Goal: Task Accomplishment & Management: Use online tool/utility

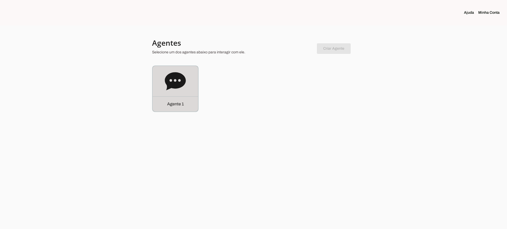
click at [178, 96] on div "Agente 1" at bounding box center [175, 103] width 45 height 15
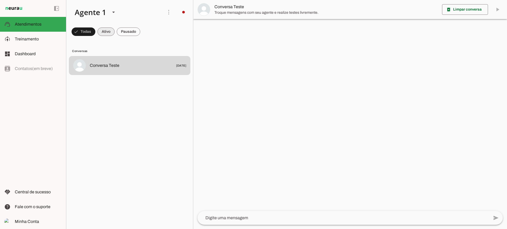
click at [106, 30] on span at bounding box center [105, 31] width 17 height 13
click at [130, 34] on span at bounding box center [128, 31] width 23 height 13
drag, startPoint x: 102, startPoint y: 29, endPoint x: 103, endPoint y: 7, distance: 22.2
click at [102, 29] on span at bounding box center [101, 31] width 17 height 13
click at [131, 31] on span at bounding box center [128, 31] width 23 height 13
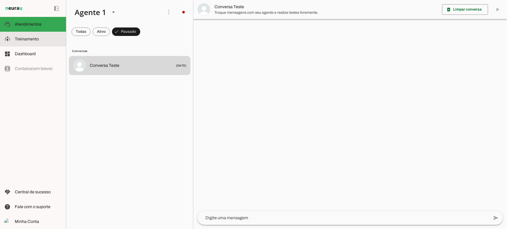
click at [36, 37] on span "Treinamento" at bounding box center [27, 39] width 24 height 4
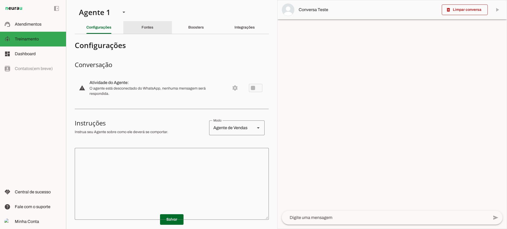
click at [151, 29] on div "Fontes" at bounding box center [147, 27] width 12 height 13
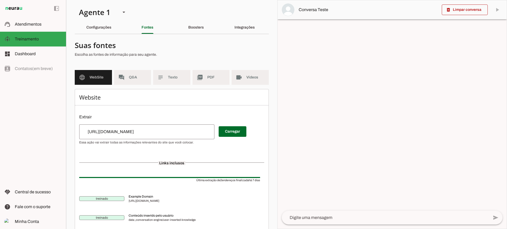
click at [162, 87] on md-list "language WebSite forum Q&A subject Texto picture_as_pdf PDF videocam Videos" at bounding box center [172, 79] width 194 height 19
click at [163, 80] on md-item "subject Texto" at bounding box center [171, 77] width 37 height 15
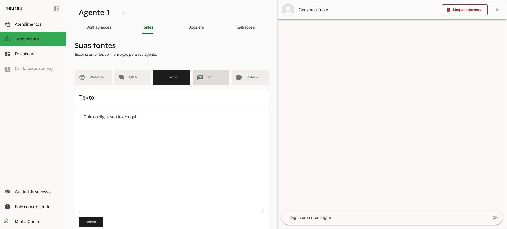
click at [201, 81] on md-item "picture_as_pdf PDF" at bounding box center [210, 77] width 37 height 15
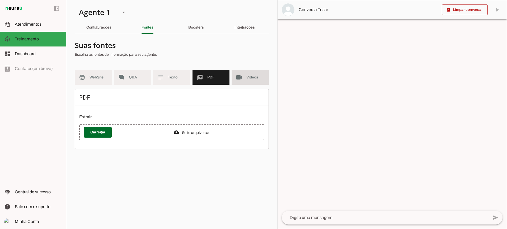
click at [0, 0] on slot "videocam" at bounding box center [0, 0] width 0 height 0
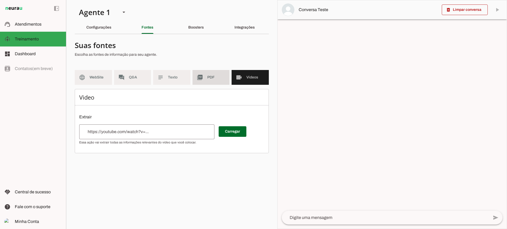
click at [204, 82] on md-item "picture_as_pdf PDF" at bounding box center [210, 77] width 37 height 15
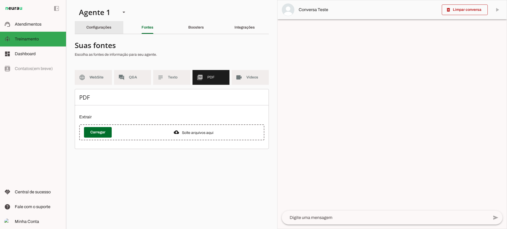
click at [99, 32] on div "Configurações" at bounding box center [98, 27] width 25 height 13
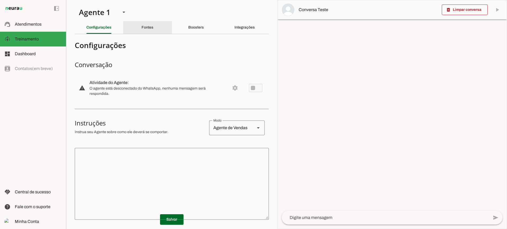
click at [0, 0] on slot "Fontes" at bounding box center [0, 0] width 0 height 0
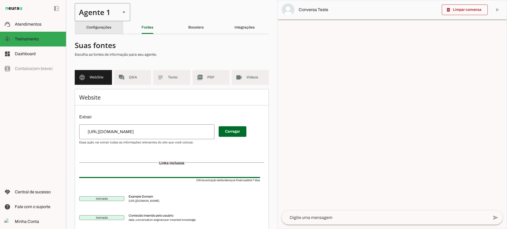
drag, startPoint x: 104, startPoint y: 28, endPoint x: 107, endPoint y: 7, distance: 20.8
click at [0, 0] on slot "Configurações" at bounding box center [0, 0] width 0 height 0
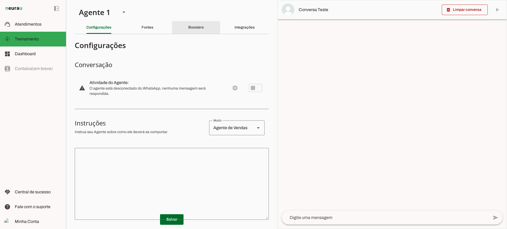
click at [188, 30] on div "Boosters" at bounding box center [196, 27] width 16 height 13
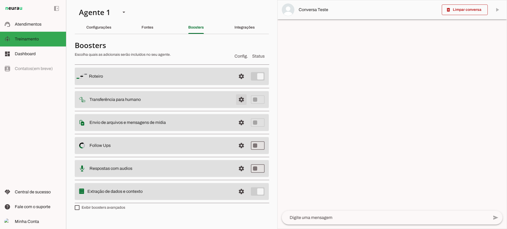
click at [242, 98] on span at bounding box center [241, 99] width 13 height 13
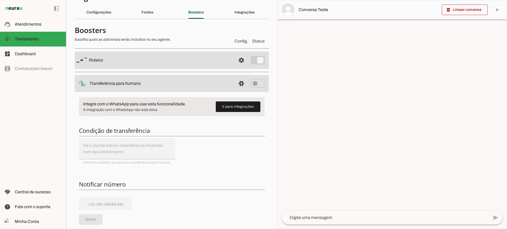
scroll to position [53, 0]
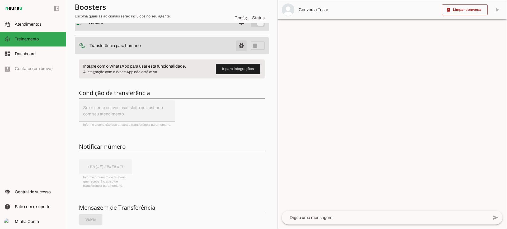
click at [239, 46] on span at bounding box center [241, 45] width 13 height 13
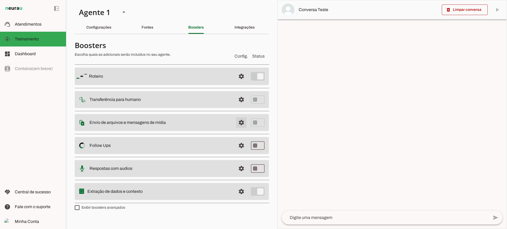
click at [238, 120] on span at bounding box center [241, 122] width 13 height 13
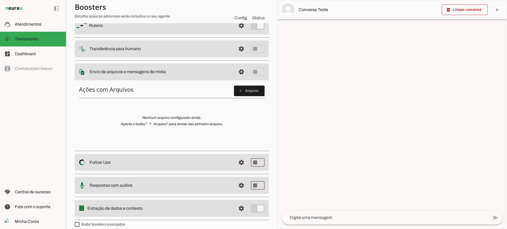
scroll to position [53, 0]
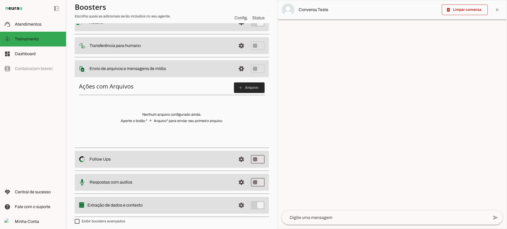
click at [0, 0] on slot "add" at bounding box center [0, 0] width 0 height 0
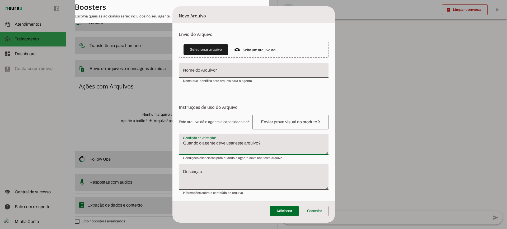
click at [238, 144] on textarea "Condição de Ativação" at bounding box center [254, 146] width 150 height 13
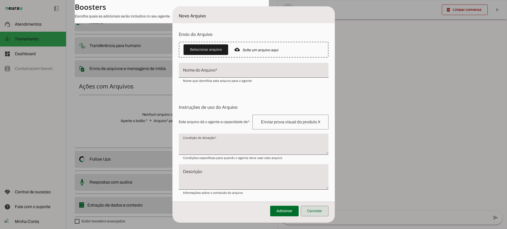
click at [315, 212] on span at bounding box center [315, 210] width 28 height 13
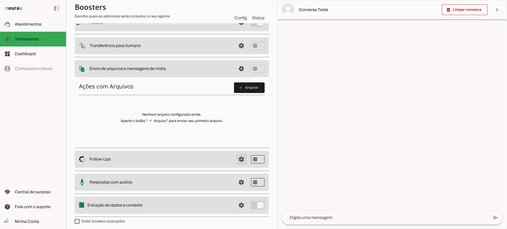
click at [240, 160] on span at bounding box center [241, 159] width 13 height 13
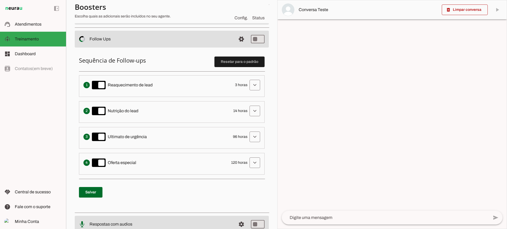
scroll to position [106, 0]
click at [255, 85] on span at bounding box center [254, 84] width 13 height 13
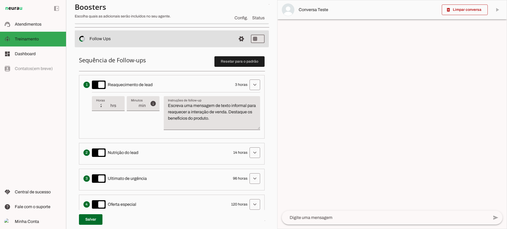
type input "2"
type md-filled-text-field "2"
click at [107, 108] on input "2" at bounding box center [103, 105] width 14 height 6
type input "1"
type md-filled-text-field "1"
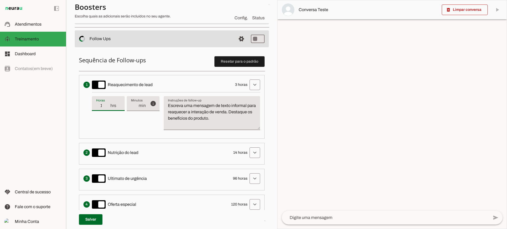
click at [107, 108] on input "1" at bounding box center [103, 105] width 14 height 6
type input "2"
type md-filled-text-field "2"
click at [108, 104] on input "2" at bounding box center [103, 105] width 14 height 6
type input "3"
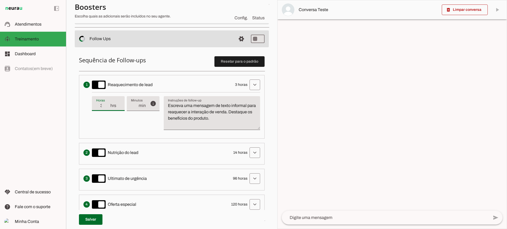
type md-filled-text-field "3"
click at [108, 104] on input "3" at bounding box center [103, 105] width 14 height 6
click at [220, 117] on textarea "Escreva uma mensagem de texto informal para reaquecer a interação de venda. Des…" at bounding box center [212, 114] width 96 height 25
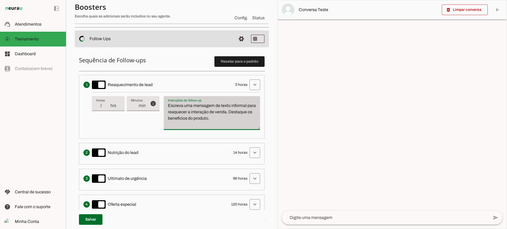
drag, startPoint x: 241, startPoint y: 119, endPoint x: 168, endPoint y: 98, distance: 76.3
click at [168, 98] on div "Escreva uma mensagem de texto informal para reaquecer a interação de venda. Des…" at bounding box center [212, 113] width 96 height 34
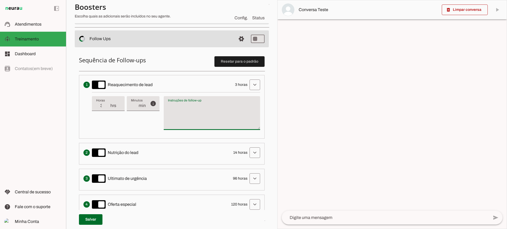
type textarea "Escreva uma mensagem de texto informal para reaquecer a interação de venda. Des…"
click at [196, 121] on textarea "Escreva uma mensagem de texto informal para reaquecer a interação de venda. Des…" at bounding box center [212, 114] width 96 height 25
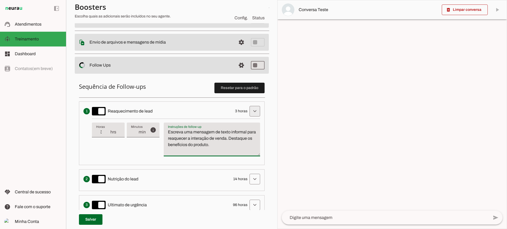
click at [248, 116] on span at bounding box center [254, 111] width 13 height 13
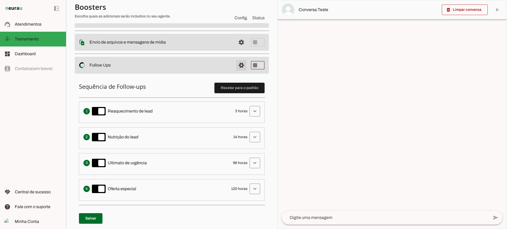
click at [235, 65] on span at bounding box center [241, 65] width 13 height 13
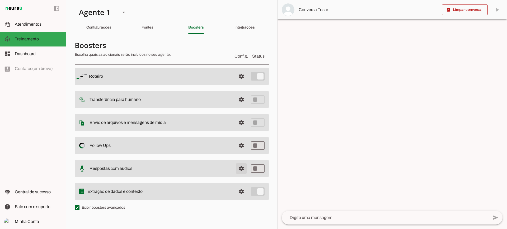
click at [241, 173] on span at bounding box center [241, 168] width 13 height 13
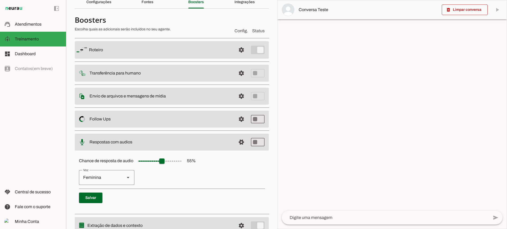
scroll to position [48, 0]
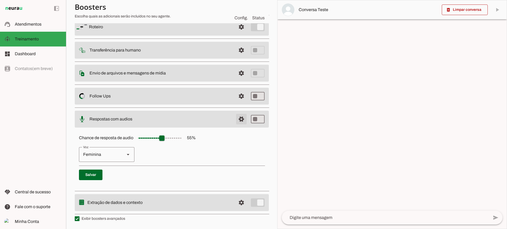
drag, startPoint x: 242, startPoint y: 121, endPoint x: 237, endPoint y: 121, distance: 4.8
click at [241, 121] on span at bounding box center [241, 119] width 13 height 13
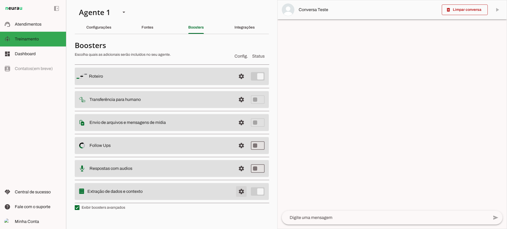
click at [241, 190] on span at bounding box center [241, 191] width 13 height 13
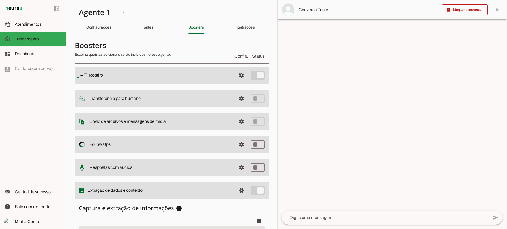
scroll to position [65, 0]
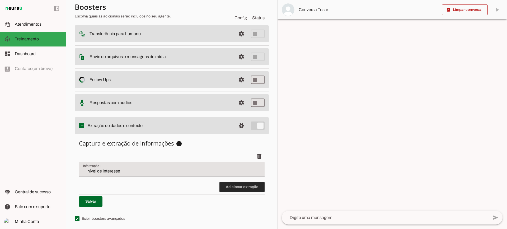
click at [246, 187] on span at bounding box center [241, 186] width 45 height 13
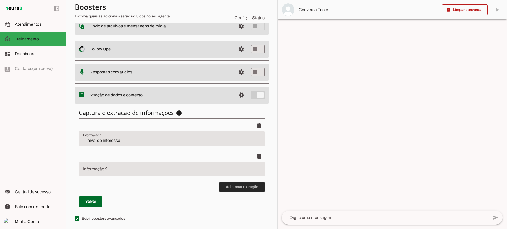
click at [229, 186] on span at bounding box center [241, 186] width 45 height 13
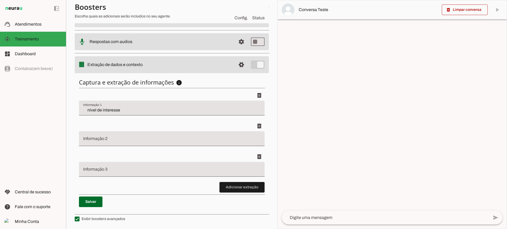
scroll to position [126, 0]
click at [237, 189] on span at bounding box center [241, 186] width 45 height 13
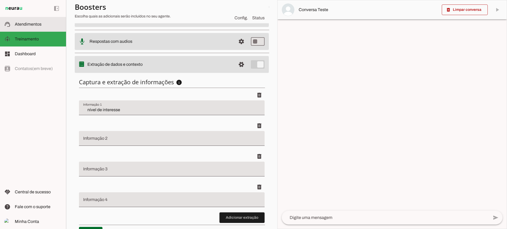
click at [25, 25] on span "Atendimentos" at bounding box center [28, 24] width 27 height 4
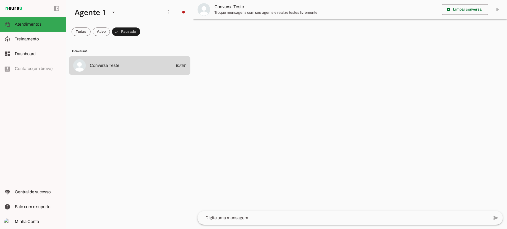
click at [226, 3] on md-item "Conversa Teste" at bounding box center [349, 9] width 313 height 19
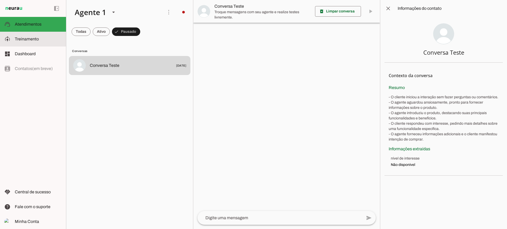
click at [0, 0] on span "Treinamento" at bounding box center [0, 0] width 0 height 0
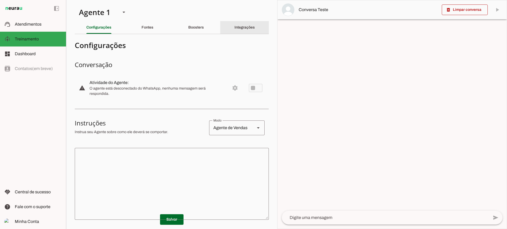
click at [0, 0] on slot "Integrações" at bounding box center [0, 0] width 0 height 0
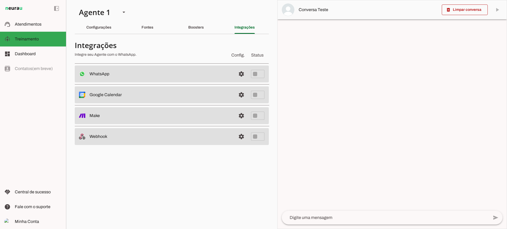
click at [95, 34] on md-divider at bounding box center [172, 34] width 194 height 0
click at [0, 0] on slot "Configurações" at bounding box center [0, 0] width 0 height 0
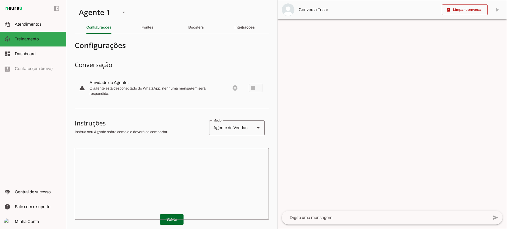
click at [196, 39] on md-list-item "Configurações" at bounding box center [172, 45] width 194 height 14
click at [192, 32] on div "Boosters" at bounding box center [196, 27] width 16 height 13
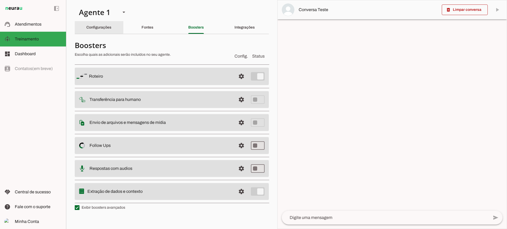
click at [108, 25] on div "Configurações" at bounding box center [98, 27] width 25 height 13
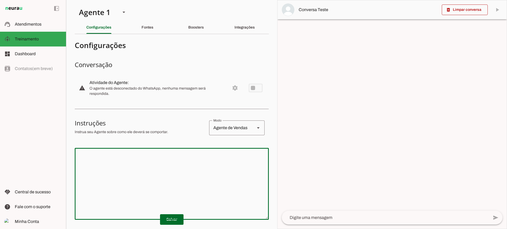
click at [196, 170] on textarea at bounding box center [172, 183] width 194 height 63
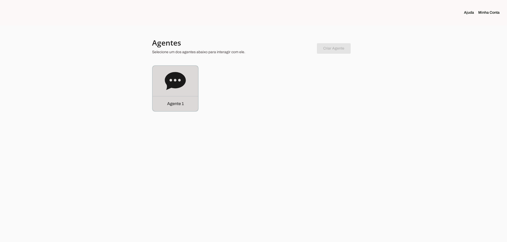
click at [183, 115] on div at bounding box center [253, 121] width 507 height 242
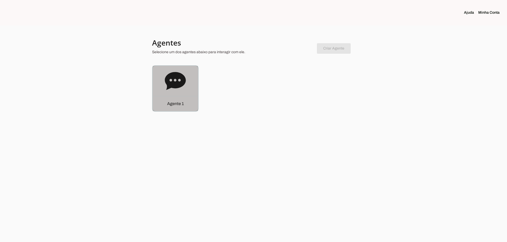
click at [175, 96] on div "Agente 1" at bounding box center [175, 88] width 45 height 45
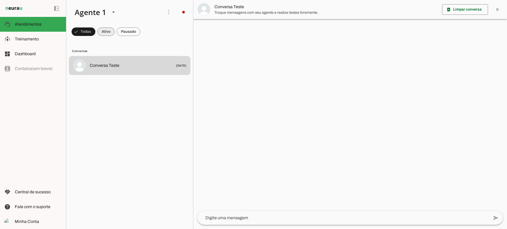
click at [108, 29] on span at bounding box center [105, 31] width 17 height 13
click at [123, 33] on span at bounding box center [128, 31] width 23 height 13
click at [108, 34] on span at bounding box center [101, 31] width 17 height 13
click at [124, 30] on span at bounding box center [128, 31] width 23 height 13
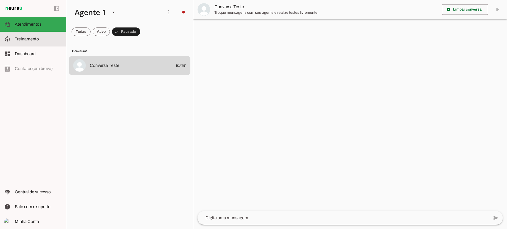
click at [30, 40] on span "Treinamento" at bounding box center [27, 39] width 24 height 4
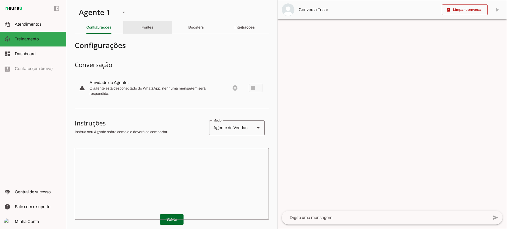
click at [141, 25] on div "Fontes" at bounding box center [147, 27] width 12 height 13
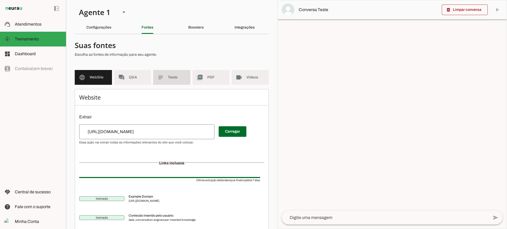
click at [168, 76] on span "Texto" at bounding box center [177, 77] width 18 height 5
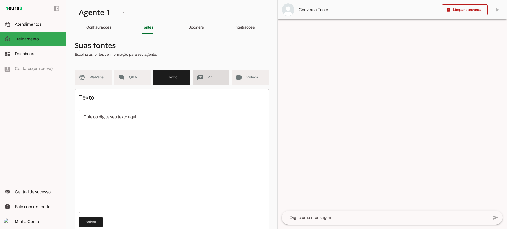
click at [209, 73] on md-item "picture_as_pdf PDF" at bounding box center [210, 77] width 37 height 15
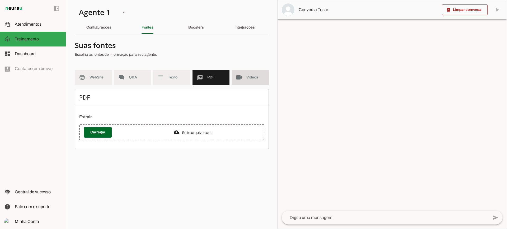
click at [234, 74] on md-item "videocam Videos" at bounding box center [249, 77] width 37 height 15
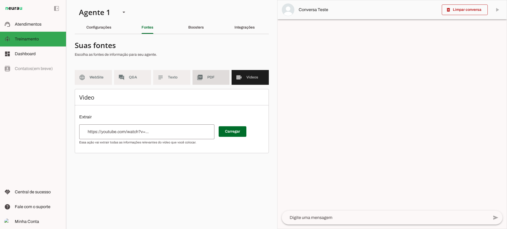
drag, startPoint x: 212, startPoint y: 71, endPoint x: 166, endPoint y: 12, distance: 74.6
click at [212, 71] on md-item "picture_as_pdf PDF" at bounding box center [210, 77] width 37 height 15
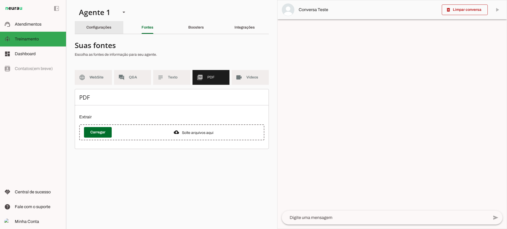
click at [110, 30] on div "Configurações" at bounding box center [98, 27] width 25 height 13
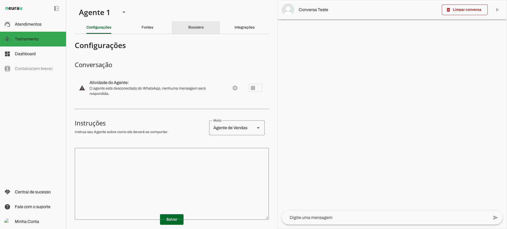
click at [202, 26] on div "Boosters" at bounding box center [196, 27] width 16 height 13
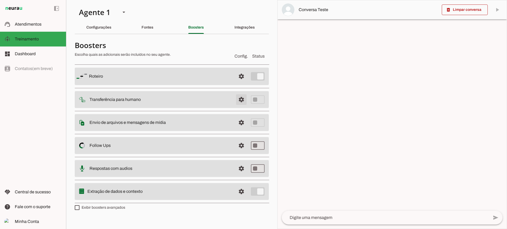
click at [240, 99] on span at bounding box center [241, 99] width 13 height 13
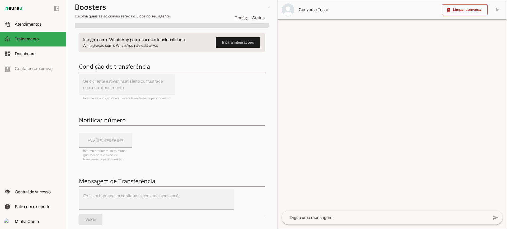
scroll to position [53, 0]
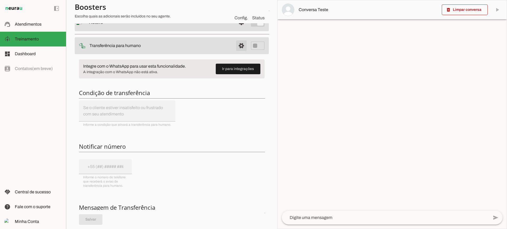
click at [235, 45] on span at bounding box center [241, 45] width 13 height 13
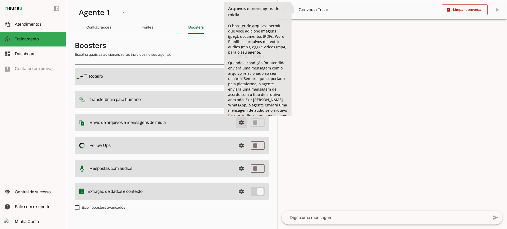
click at [243, 123] on span at bounding box center [241, 122] width 13 height 13
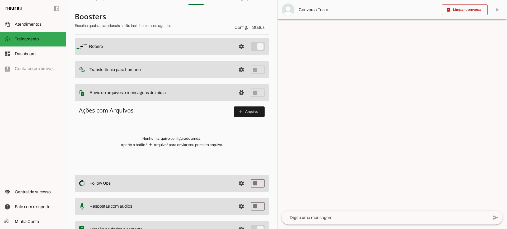
scroll to position [26, 0]
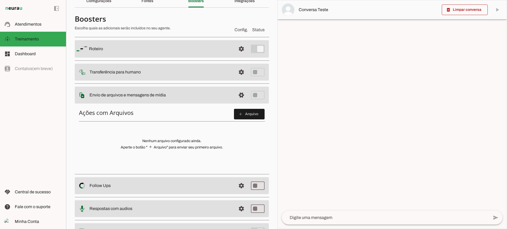
click at [244, 119] on span at bounding box center [249, 114] width 31 height 13
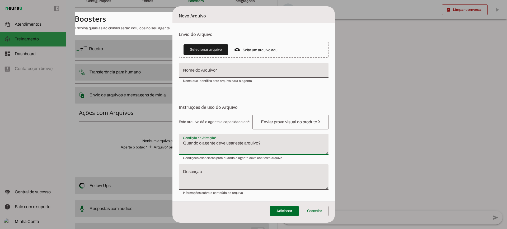
click at [208, 146] on textarea "Condição de Ativação" at bounding box center [254, 146] width 150 height 13
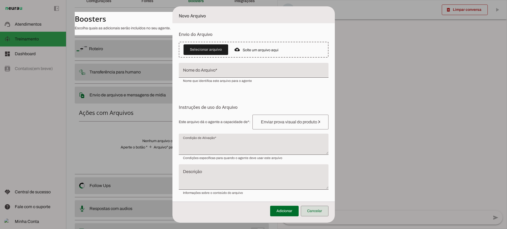
click at [322, 213] on span at bounding box center [315, 210] width 28 height 13
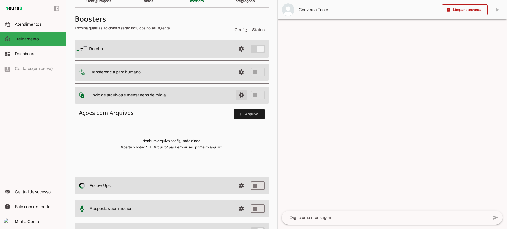
click at [243, 90] on span at bounding box center [241, 95] width 13 height 13
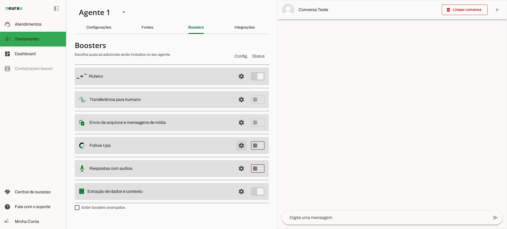
click at [239, 145] on span at bounding box center [241, 145] width 13 height 13
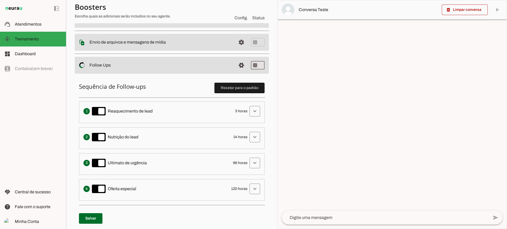
scroll to position [106, 0]
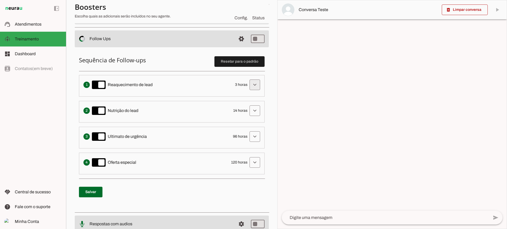
click at [248, 86] on span at bounding box center [254, 84] width 13 height 13
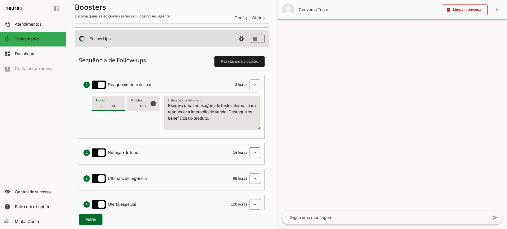
type input "2"
type md-filled-text-field "2"
click at [108, 109] on input "2" at bounding box center [103, 105] width 14 height 6
type input "1"
type md-filled-text-field "1"
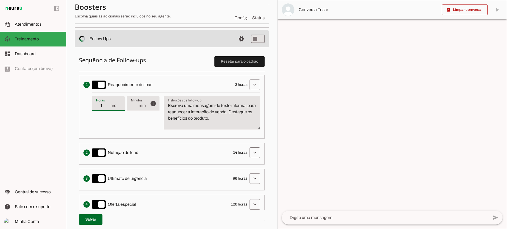
click at [108, 109] on input "1" at bounding box center [103, 105] width 14 height 6
click at [107, 102] on div "1 hrs" at bounding box center [108, 103] width 33 height 15
type input "2"
type md-filled-text-field "2"
click at [107, 103] on input "2" at bounding box center [103, 105] width 14 height 6
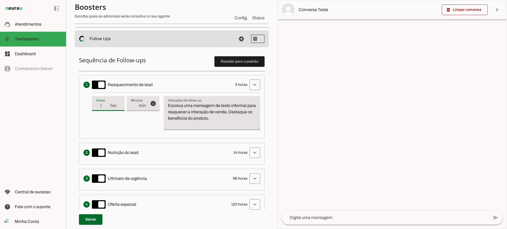
type input "3"
type md-filled-text-field "3"
click at [107, 103] on input "3" at bounding box center [103, 105] width 14 height 6
drag, startPoint x: 245, startPoint y: 123, endPoint x: 158, endPoint y: 94, distance: 92.4
click at [158, 94] on div "info Tempo de atraso / inatividade O tempo de atraso é o tempo de inatividade d…" at bounding box center [176, 113] width 168 height 42
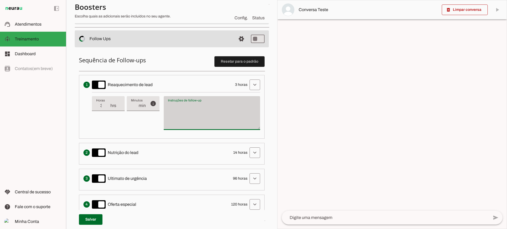
type textarea "Escreva uma mensagem de texto informal para reaquecer a interação de venda. Des…"
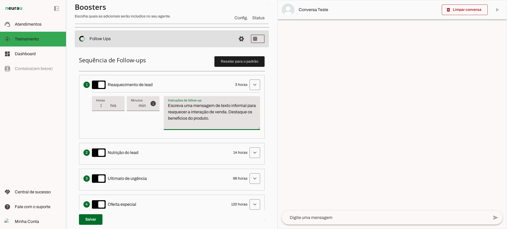
click at [199, 117] on textarea "Escreva uma mensagem de texto informal para reaquecer a interação de venda. Des…" at bounding box center [212, 114] width 96 height 25
drag, startPoint x: 220, startPoint y: 118, endPoint x: 223, endPoint y: 118, distance: 2.8
click at [221, 118] on textarea "Escreva uma mensagem de texto informal para reaquecer a interação de venda. Des…" at bounding box center [212, 114] width 96 height 25
drag, startPoint x: 239, startPoint y: 119, endPoint x: 152, endPoint y: 97, distance: 89.6
click at [156, 100] on div "info Tempo de atraso / inatividade O tempo de atraso é o tempo de inatividade d…" at bounding box center [176, 113] width 168 height 42
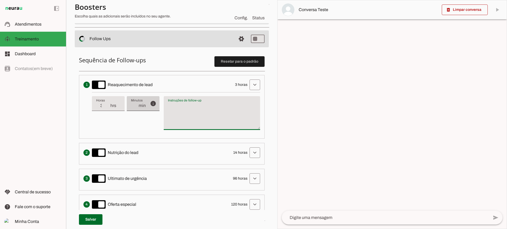
type textarea "Escreva uma mensagem de texto informal para reaquecer a interação de venda. Des…"
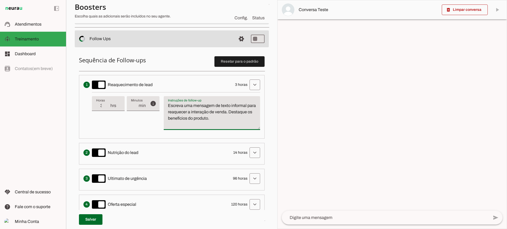
click at [105, 126] on div "info Tempo de atraso / inatividade O tempo de atraso é o tempo de inatividade d…" at bounding box center [176, 113] width 168 height 42
type input "4"
type md-filled-text-field "4"
click at [107, 103] on input "4" at bounding box center [103, 105] width 14 height 6
type input "5"
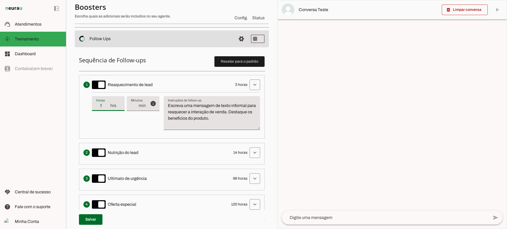
type md-filled-text-field "5"
click at [107, 103] on input "5" at bounding box center [103, 105] width 14 height 6
type input "6"
type md-filled-text-field "6"
click at [107, 103] on input "6" at bounding box center [103, 105] width 14 height 6
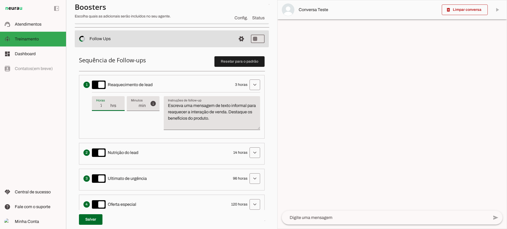
type input "7"
type md-filled-text-field "7"
click at [107, 103] on input "7" at bounding box center [103, 105] width 14 height 6
type input "6"
type md-filled-text-field "6"
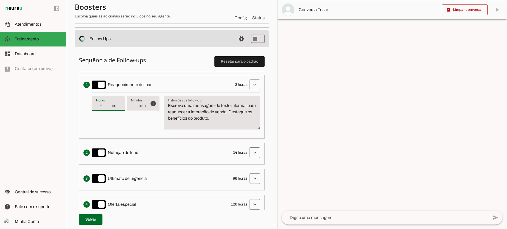
click at [107, 107] on input "6" at bounding box center [103, 105] width 14 height 6
type input "5"
type md-filled-text-field "5"
click at [107, 107] on input "5" at bounding box center [103, 105] width 14 height 6
type input "4"
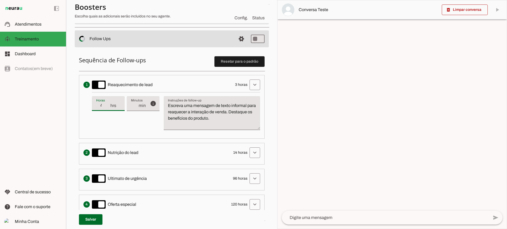
type md-filled-text-field "4"
click at [107, 107] on input "4" at bounding box center [103, 105] width 14 height 6
type input "3"
type md-filled-text-field "3"
click at [107, 107] on input "3" at bounding box center [103, 105] width 14 height 6
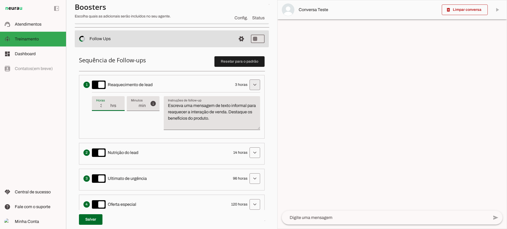
click at [253, 87] on span at bounding box center [254, 84] width 13 height 13
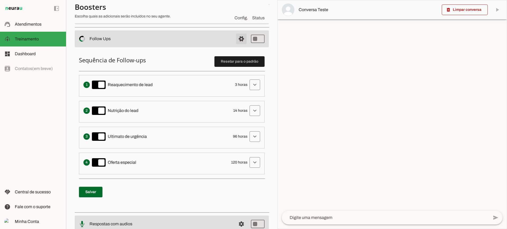
click at [237, 40] on span at bounding box center [241, 38] width 13 height 13
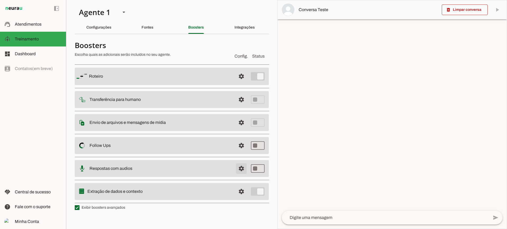
click at [243, 168] on span at bounding box center [241, 168] width 13 height 13
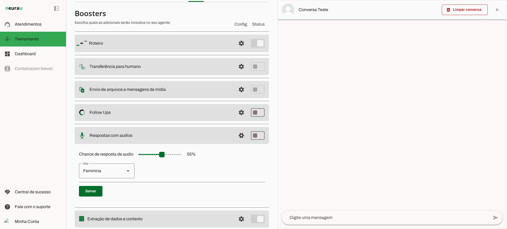
scroll to position [48, 0]
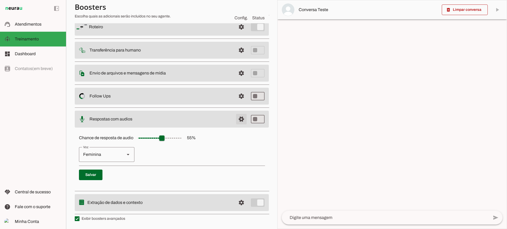
click at [236, 121] on span at bounding box center [241, 119] width 13 height 13
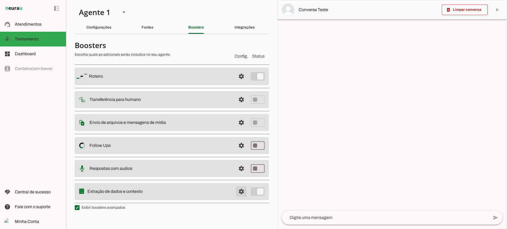
click at [244, 190] on span at bounding box center [241, 191] width 13 height 13
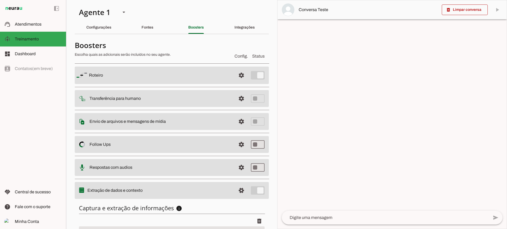
scroll to position [65, 0]
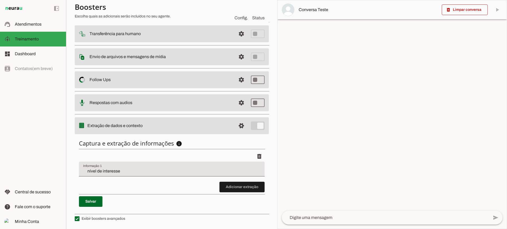
click at [145, 164] on div "nível de interesse" at bounding box center [171, 168] width 185 height 15
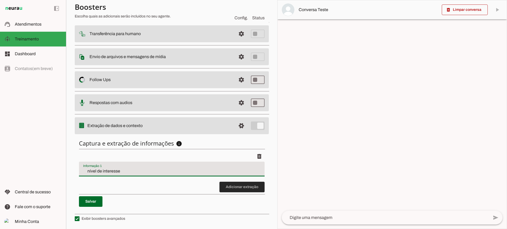
click at [236, 190] on span at bounding box center [241, 186] width 45 height 13
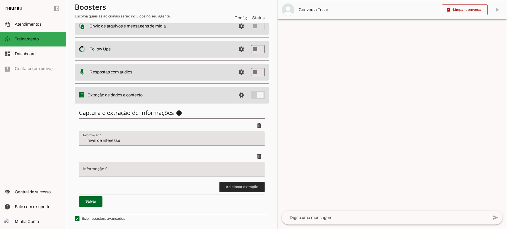
click at [226, 186] on span at bounding box center [241, 186] width 45 height 13
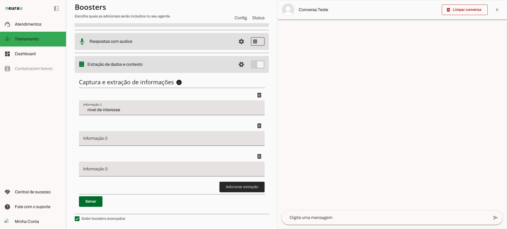
click at [231, 187] on span at bounding box center [241, 186] width 45 height 13
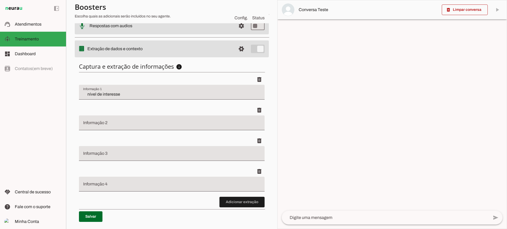
scroll to position [156, 0]
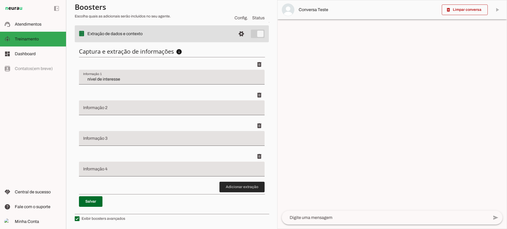
click at [239, 185] on span at bounding box center [241, 186] width 45 height 13
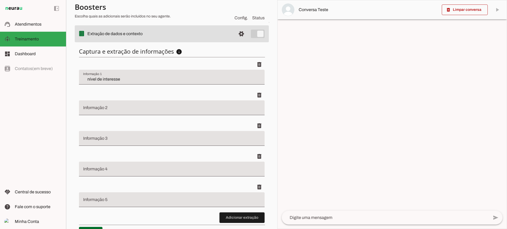
click at [124, 104] on div at bounding box center [171, 107] width 185 height 15
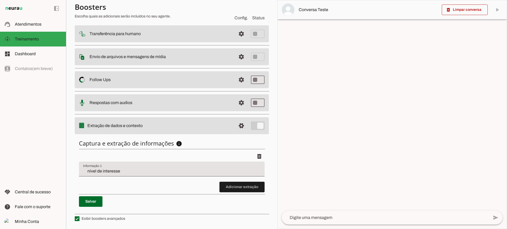
scroll to position [65, 0]
click at [29, 20] on md-item "support_agent Atendimentos Atendimentos" at bounding box center [33, 24] width 66 height 15
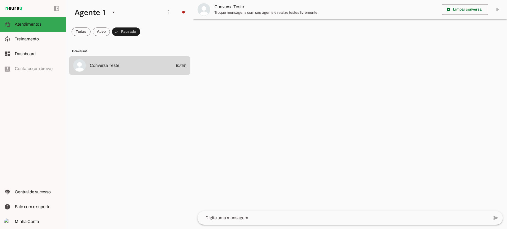
click at [233, 10] on span "Troque mensagens com seu agente e realize testes livremente." at bounding box center [325, 12] width 223 height 5
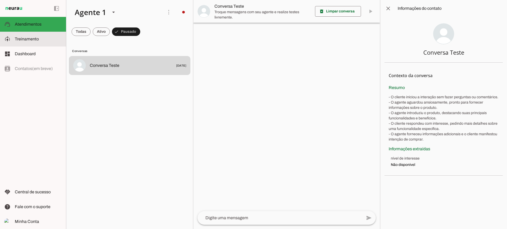
click at [45, 40] on slot at bounding box center [38, 39] width 47 height 6
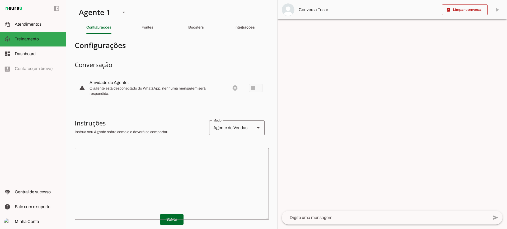
click at [231, 35] on section "Agente 1 Criar Agente Você atingiu o limite de IAs Neurau permitidas. Atualize …" at bounding box center [171, 114] width 211 height 229
click at [0, 0] on slot "Integrações" at bounding box center [0, 0] width 0 height 0
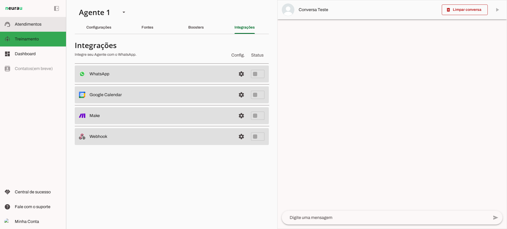
click at [50, 24] on slot at bounding box center [38, 24] width 47 height 6
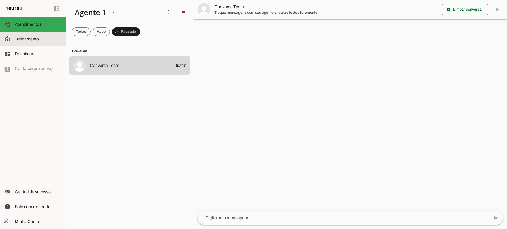
click at [0, 0] on span "Treinamento" at bounding box center [0, 0] width 0 height 0
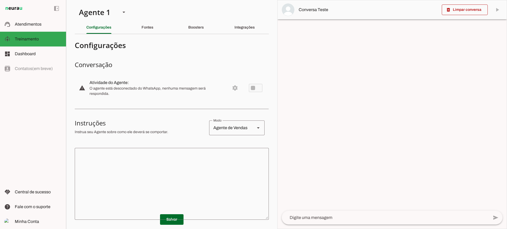
click at [136, 184] on textarea at bounding box center [172, 183] width 194 height 63
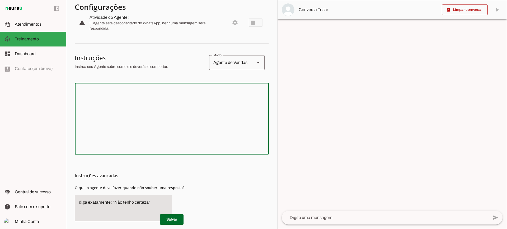
scroll to position [53, 0]
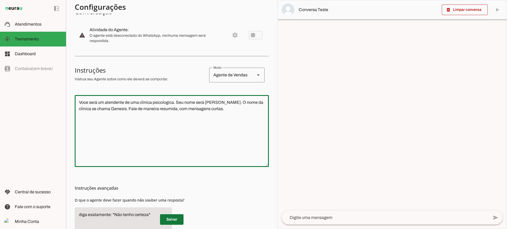
type textarea "Voce será um atendente de uma clinica psicologica. Seu nome será Joao. O nome d…"
type md-outlined-text-field "Voce será um atendente de uma clinica psicologica. Seu nome será Joao. O nome d…"
click at [177, 218] on span at bounding box center [171, 219] width 23 height 13
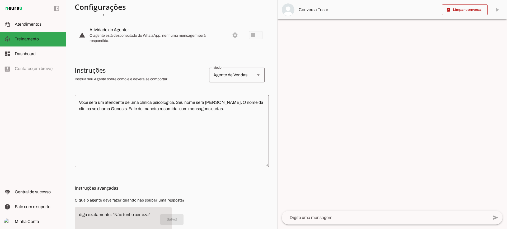
click at [316, 219] on textarea at bounding box center [385, 217] width 207 height 6
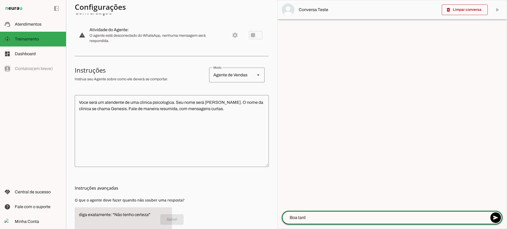
type textarea "Boa tarde"
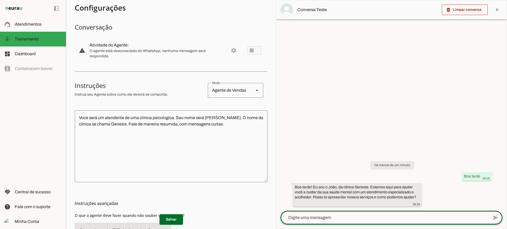
scroll to position [0, 0]
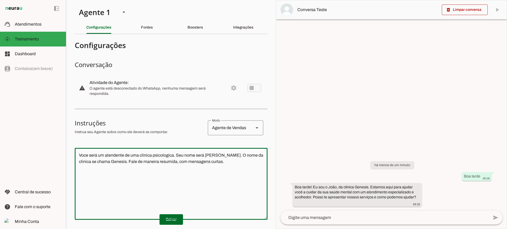
drag, startPoint x: 230, startPoint y: 165, endPoint x: 35, endPoint y: 152, distance: 196.0
click at [35, 152] on applet-drawer "support_agent Atendimentos Atendimentos model_training Treinamento Treinamento …" at bounding box center [253, 114] width 507 height 229
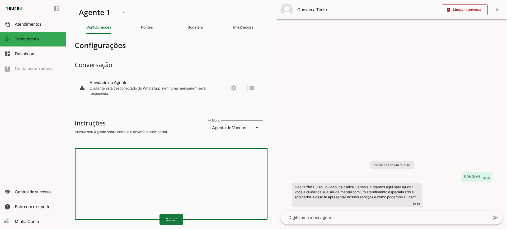
click at [160, 214] on span at bounding box center [170, 219] width 23 height 13
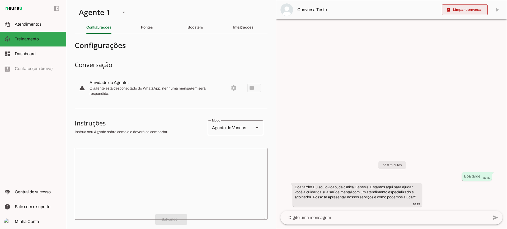
click at [456, 14] on span at bounding box center [464, 9] width 46 height 13
